Goal: Task Accomplishment & Management: Complete application form

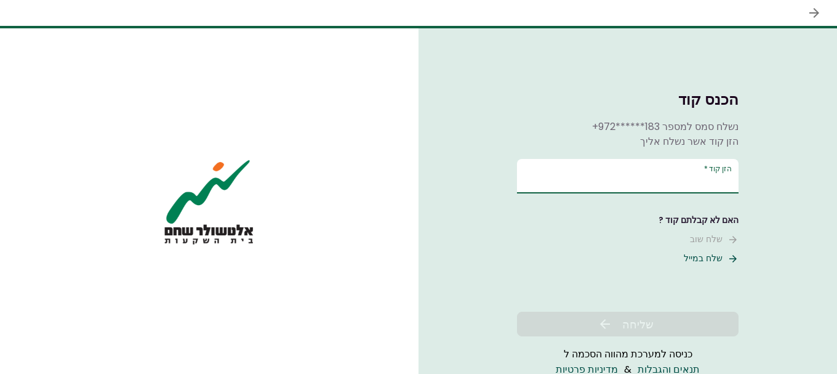
click at [681, 180] on input "הזן קוד   *" at bounding box center [628, 176] width 222 height 34
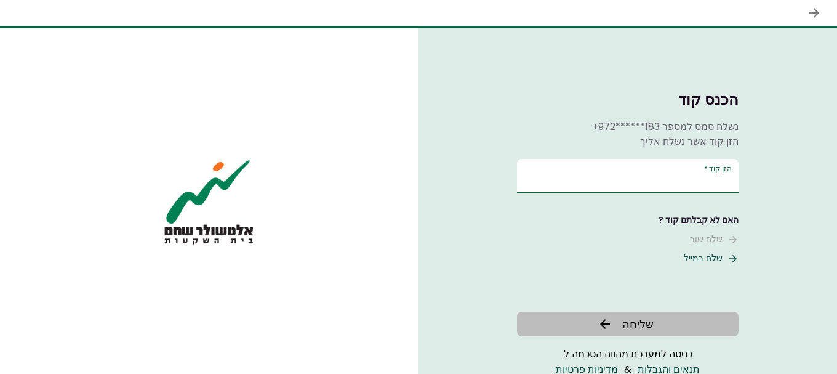
type input "******"
click at [630, 324] on span "שליחה" at bounding box center [637, 324] width 31 height 17
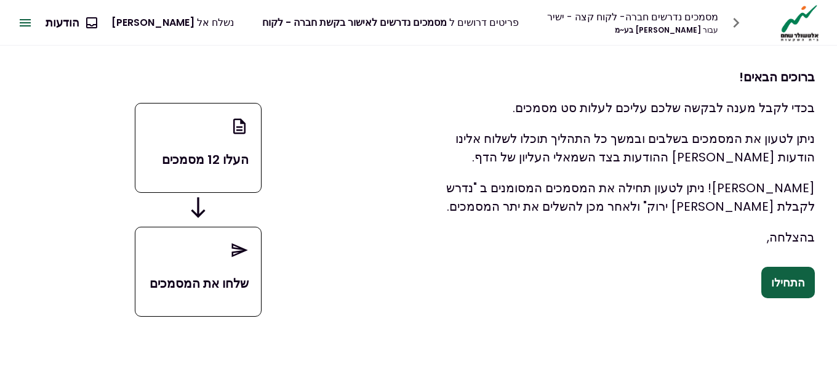
click at [790, 282] on button "התחילו" at bounding box center [788, 282] width 54 height 32
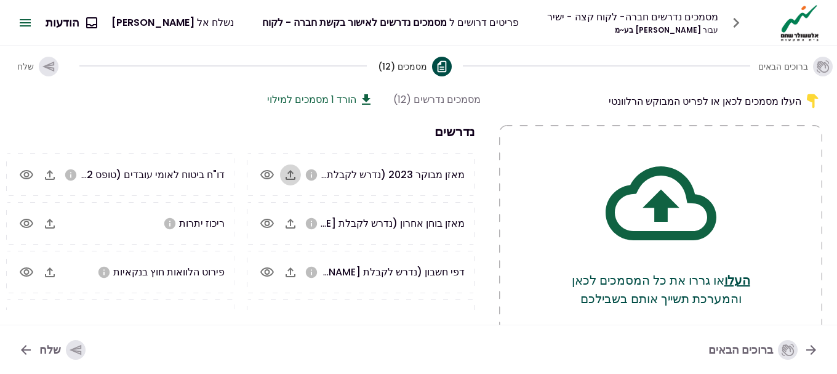
click at [287, 178] on icon "button" at bounding box center [291, 175] width 10 height 10
click at [291, 220] on icon "button" at bounding box center [291, 223] width 10 height 10
click at [294, 227] on icon "button" at bounding box center [291, 223] width 10 height 10
click at [292, 274] on icon "button" at bounding box center [290, 272] width 15 height 15
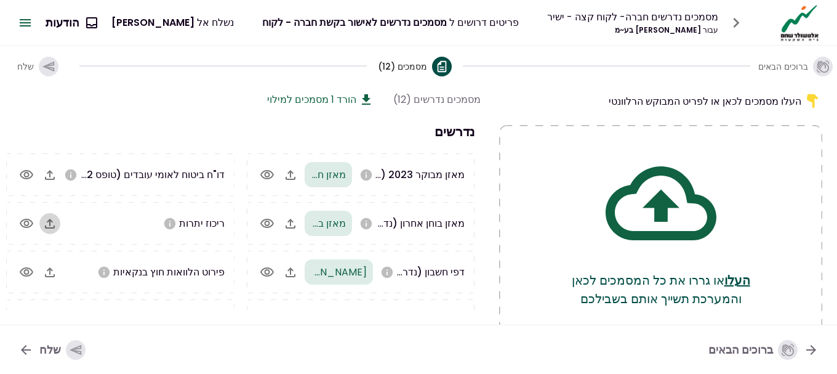
click at [50, 223] on icon "button" at bounding box center [49, 223] width 15 height 15
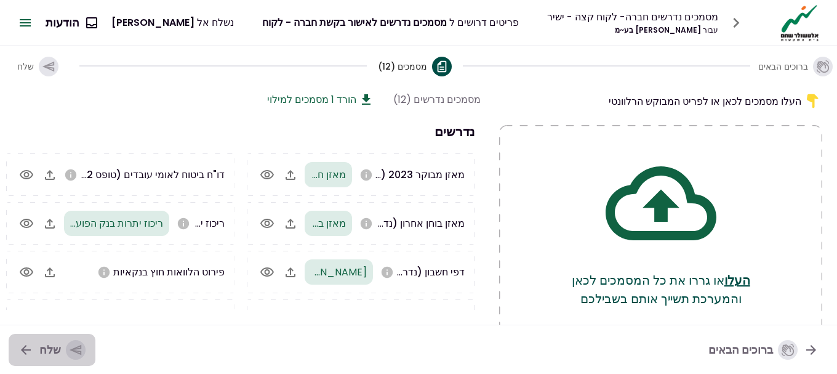
click at [70, 350] on icon "button" at bounding box center [76, 350] width 12 height 10
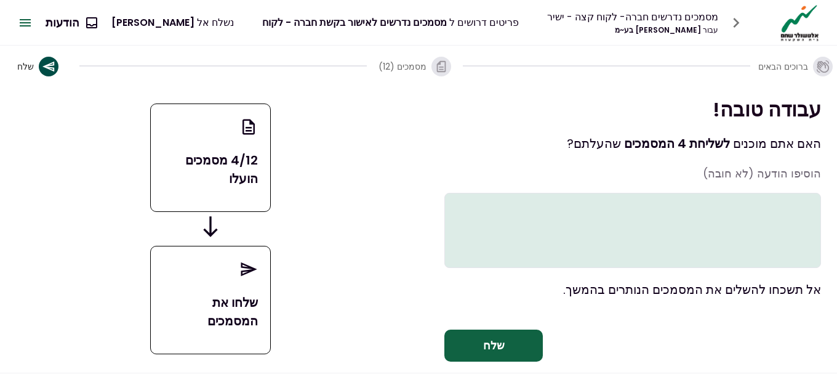
click at [504, 361] on button "שלח" at bounding box center [493, 345] width 98 height 32
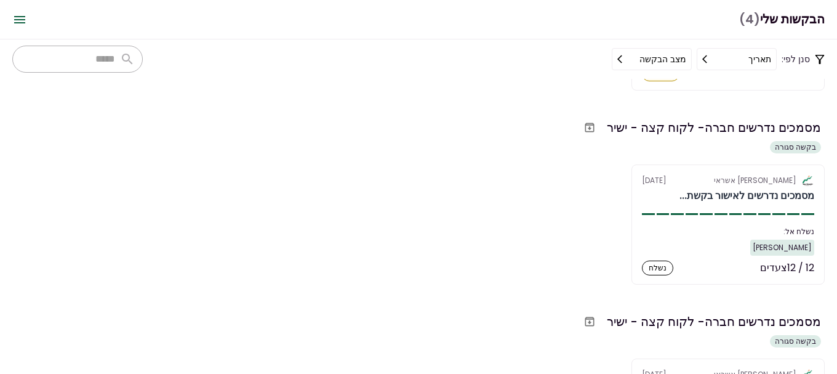
scroll to position [169, 0]
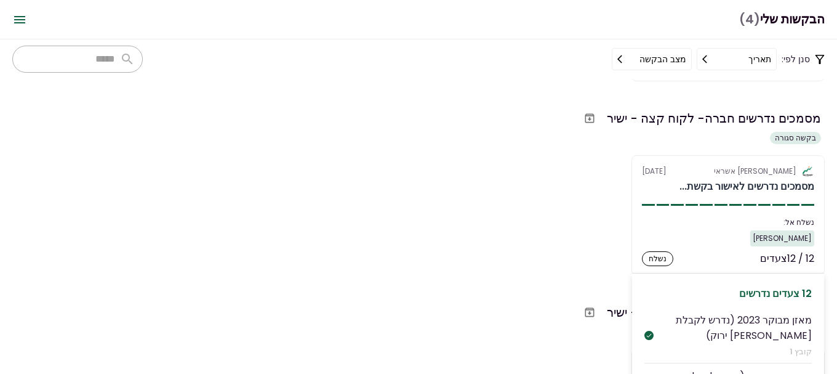
click at [651, 258] on div "נשלח" at bounding box center [657, 258] width 31 height 15
